Goal: Task Accomplishment & Management: Complete application form

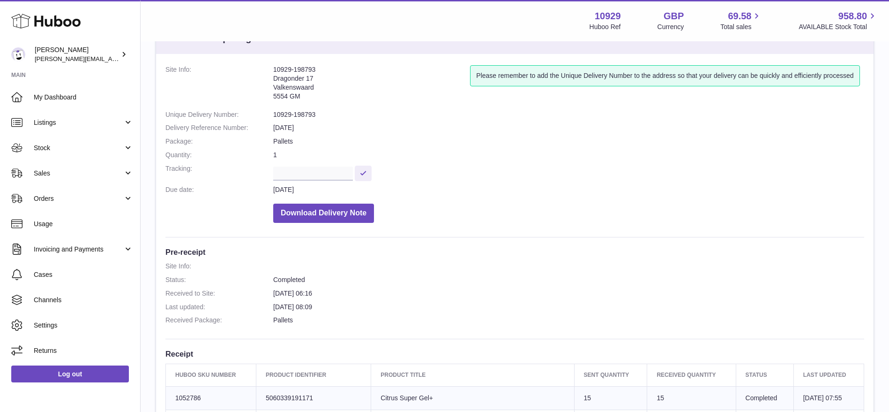
click at [44, 25] on icon at bounding box center [45, 21] width 69 height 19
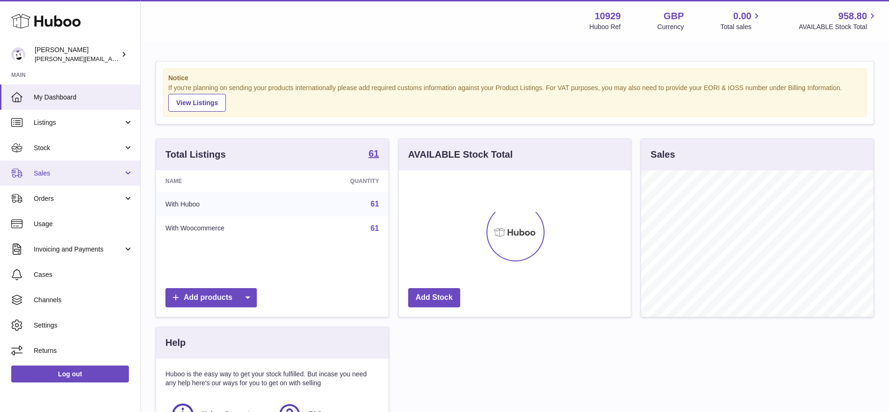
scroll to position [146, 232]
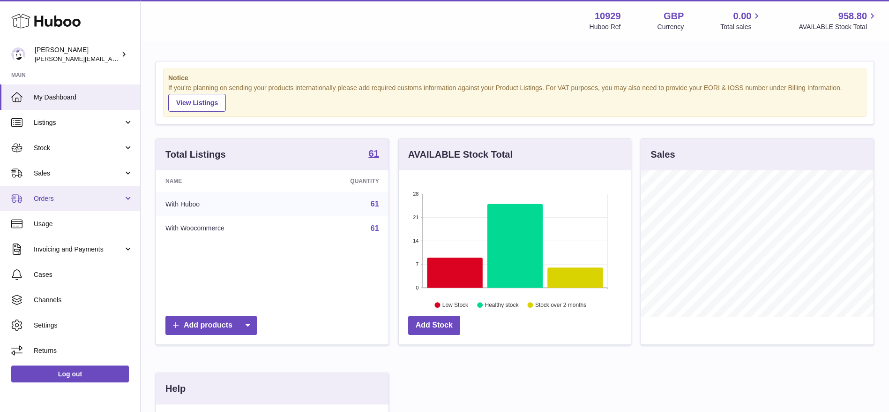
click at [48, 196] on span "Orders" at bounding box center [79, 198] width 90 height 9
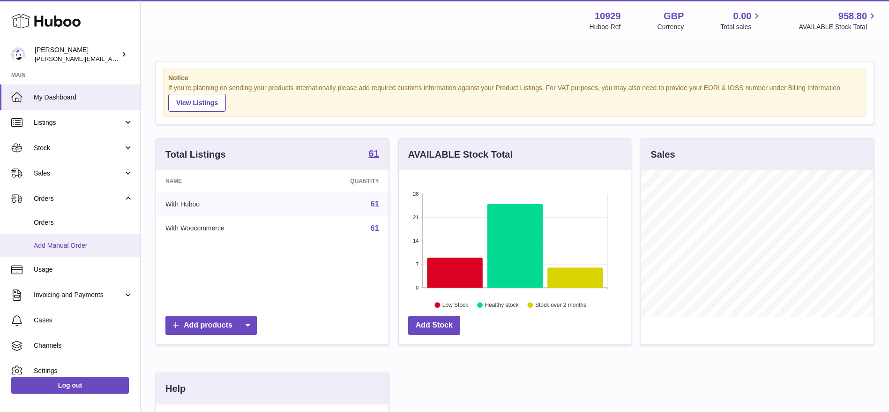
click at [54, 241] on span "Add Manual Order" at bounding box center [83, 245] width 99 height 9
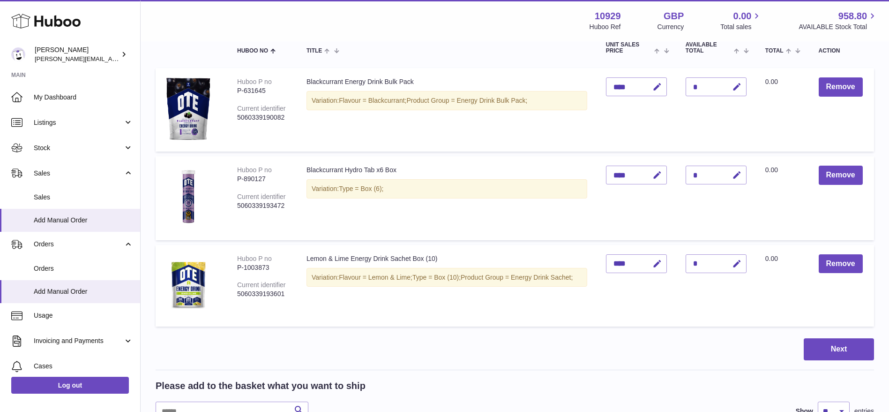
scroll to position [114, 0]
click at [738, 176] on icon "button" at bounding box center [737, 176] width 10 height 10
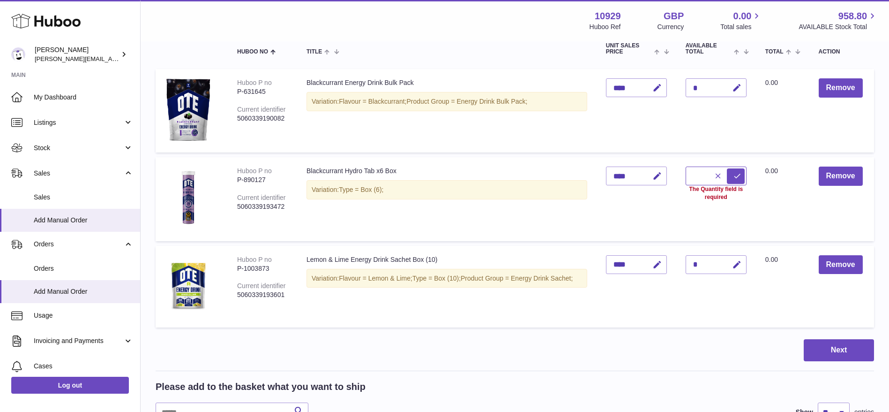
type input "*"
click at [733, 173] on button "submit" at bounding box center [736, 175] width 18 height 15
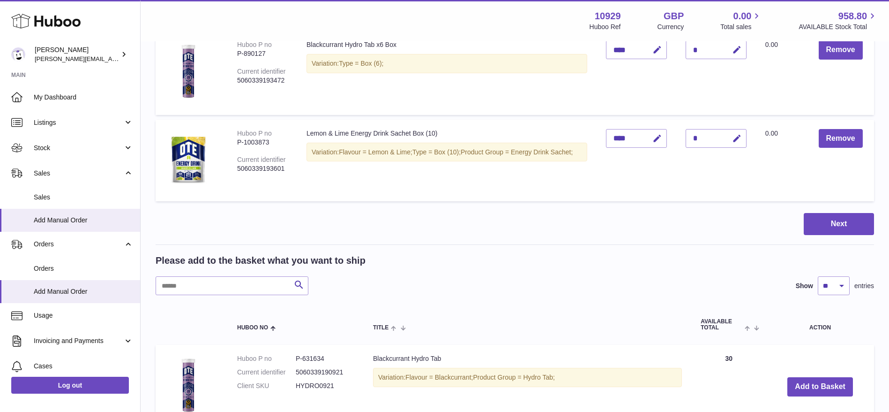
scroll to position [246, 0]
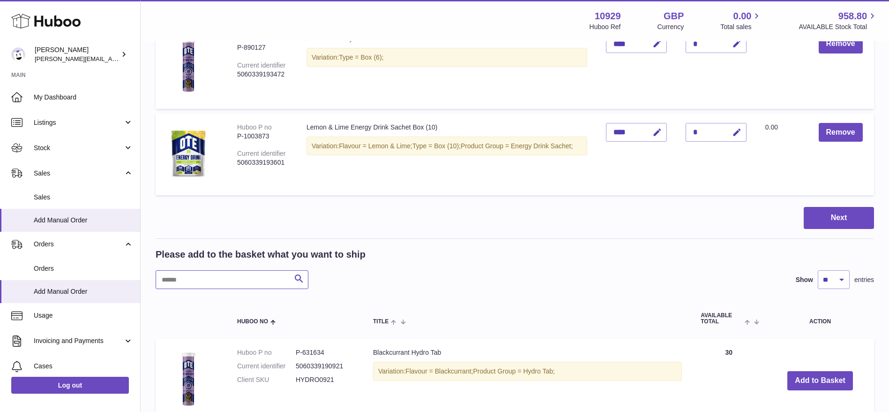
click at [239, 278] on input "text" at bounding box center [232, 279] width 153 height 19
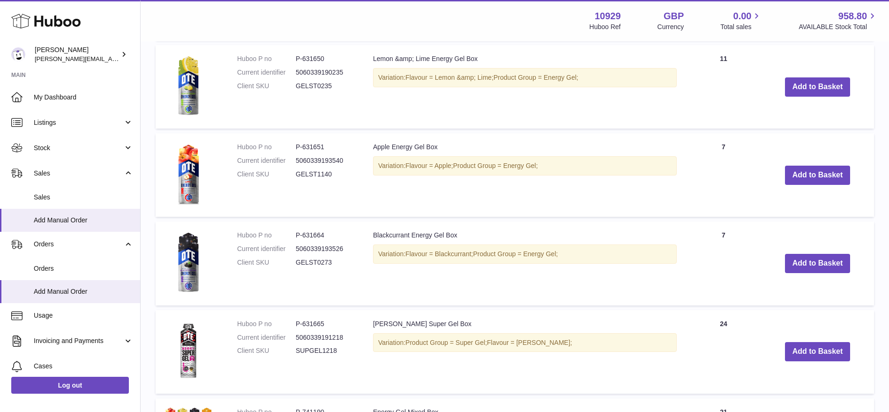
scroll to position [886, 0]
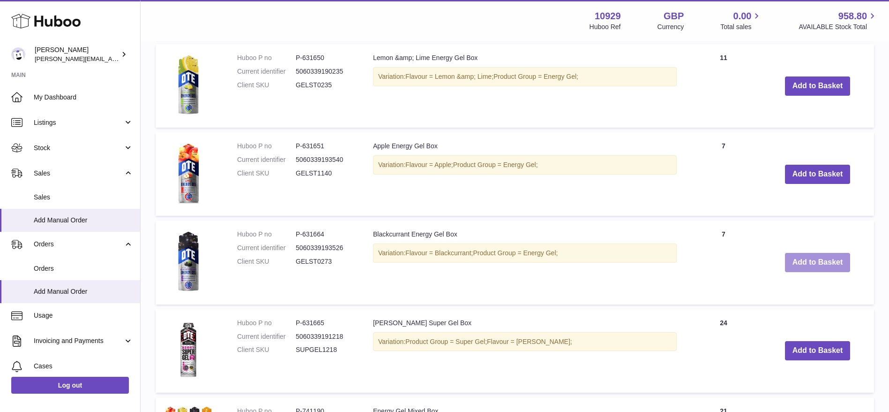
type input "***"
click at [797, 257] on button "Add to Basket" at bounding box center [818, 262] width 66 height 19
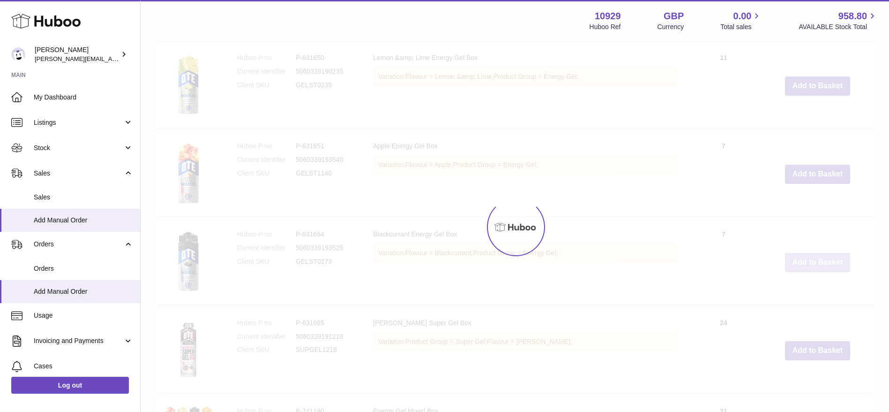
scroll to position [974, 0]
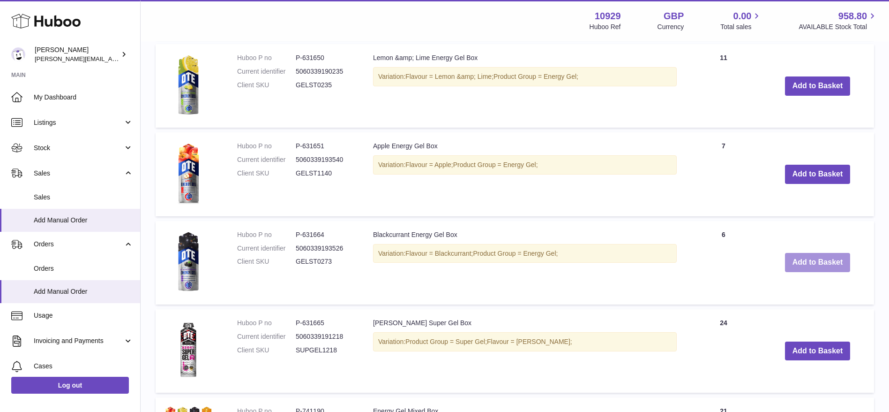
click at [796, 261] on button "Add to Basket" at bounding box center [818, 262] width 66 height 19
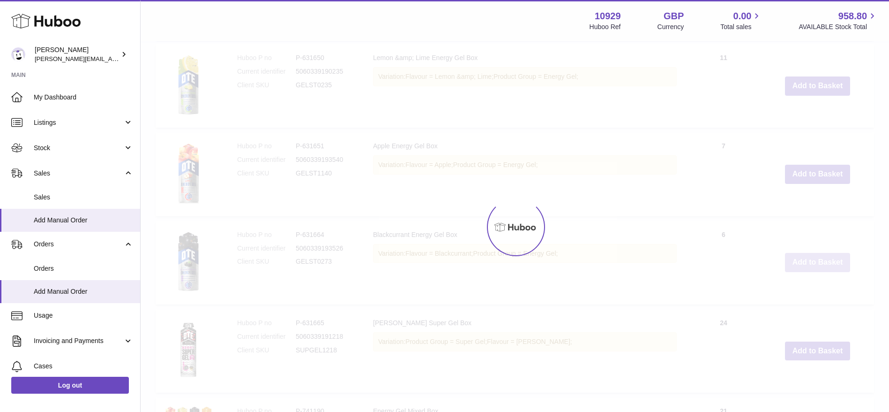
type input "*"
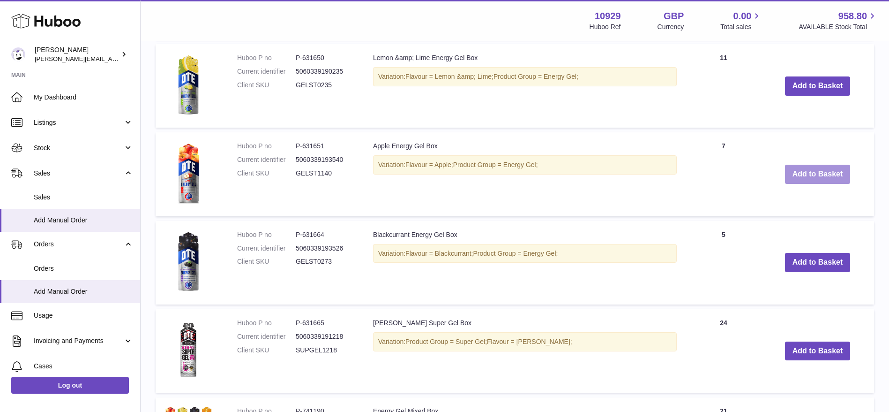
click at [804, 172] on button "Add to Basket" at bounding box center [818, 174] width 66 height 19
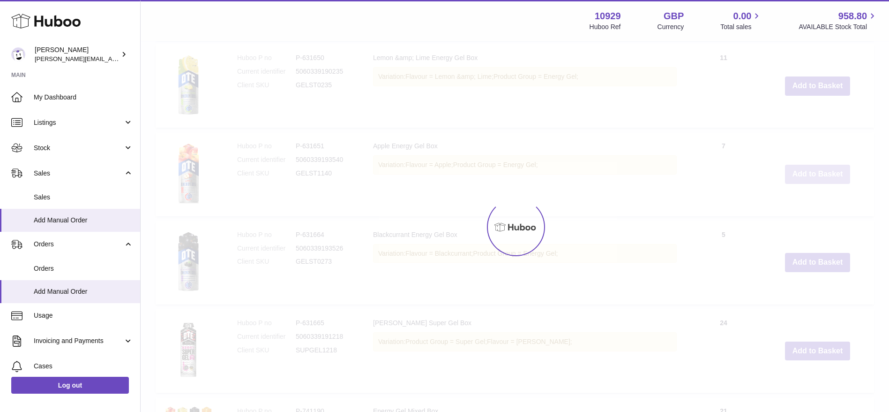
scroll to position [1062, 0]
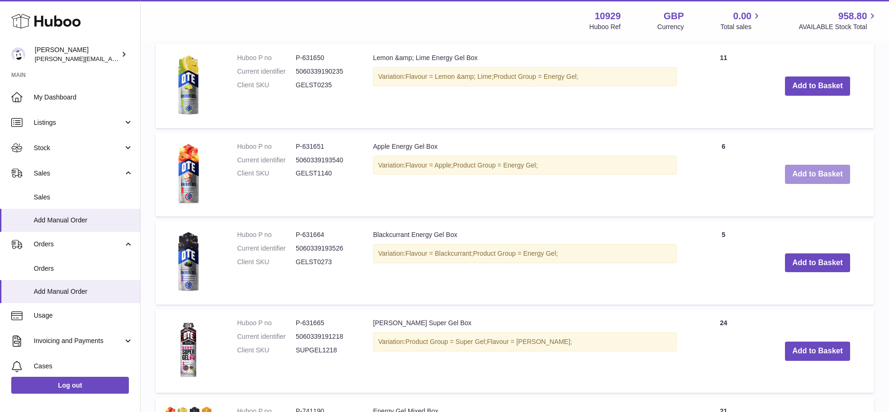
click at [804, 172] on button "Add to Basket" at bounding box center [818, 174] width 66 height 19
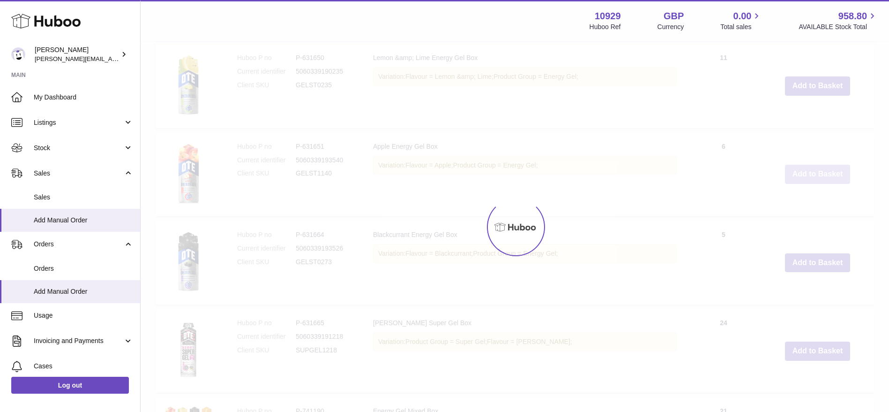
type input "*"
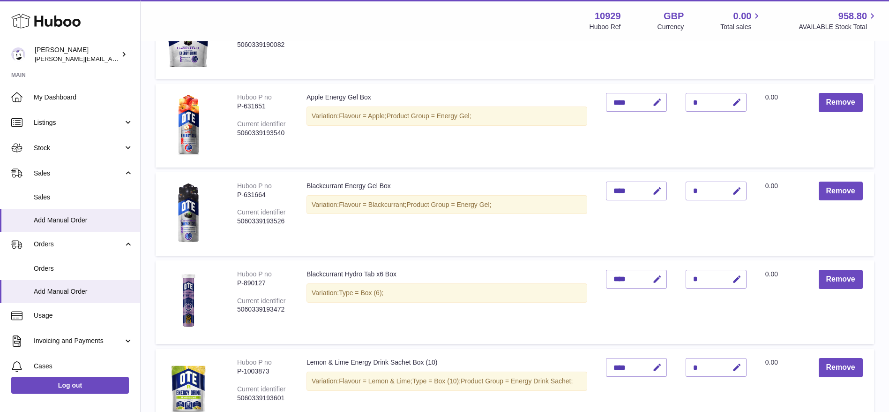
scroll to position [188, 0]
click at [849, 104] on button "Remove" at bounding box center [841, 101] width 44 height 19
